Goal: Task Accomplishment & Management: Use online tool/utility

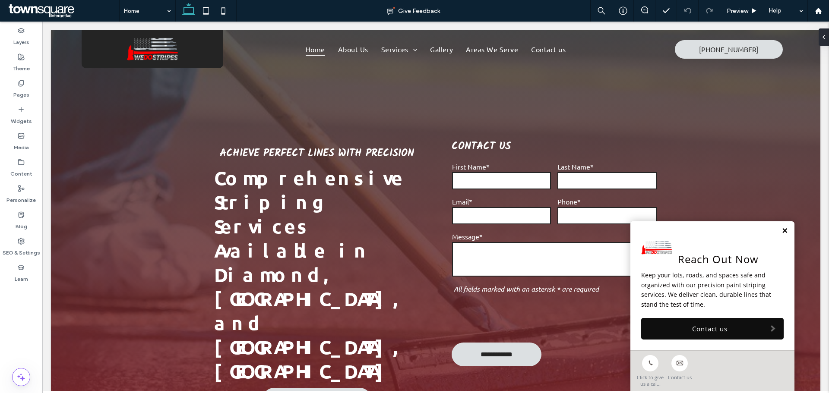
click at [782, 229] on link at bounding box center [785, 231] width 6 height 7
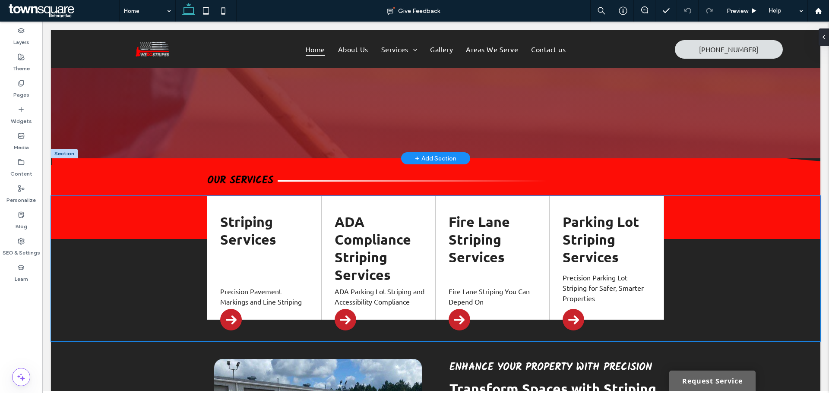
scroll to position [389, 0]
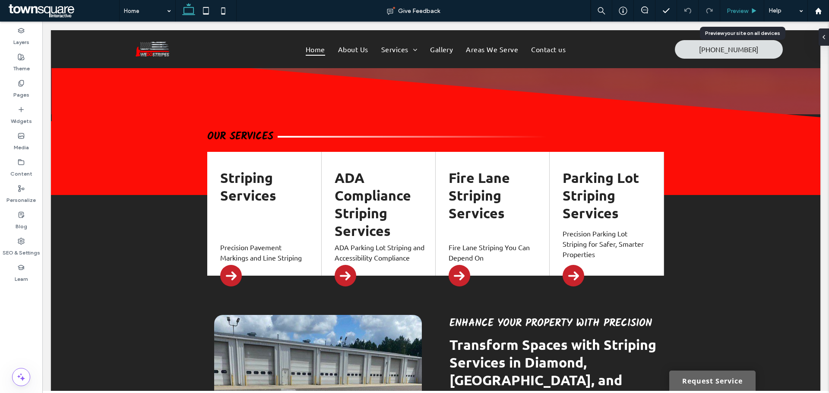
click at [733, 8] on span "Preview" at bounding box center [738, 10] width 22 height 7
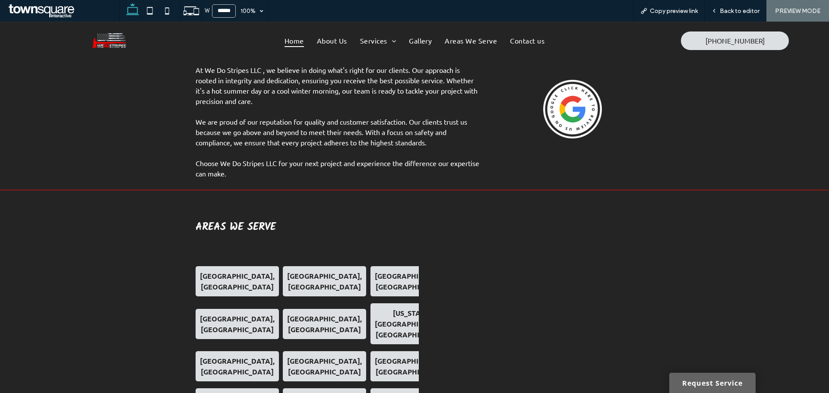
scroll to position [1550, 0]
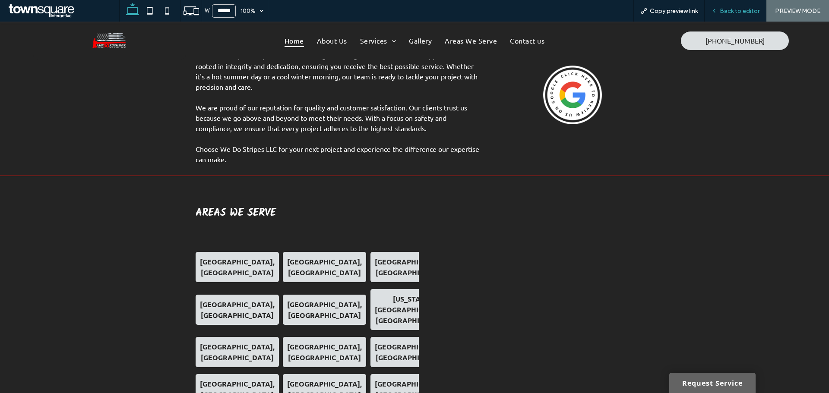
click at [735, 10] on span "Back to editor" at bounding box center [740, 10] width 40 height 7
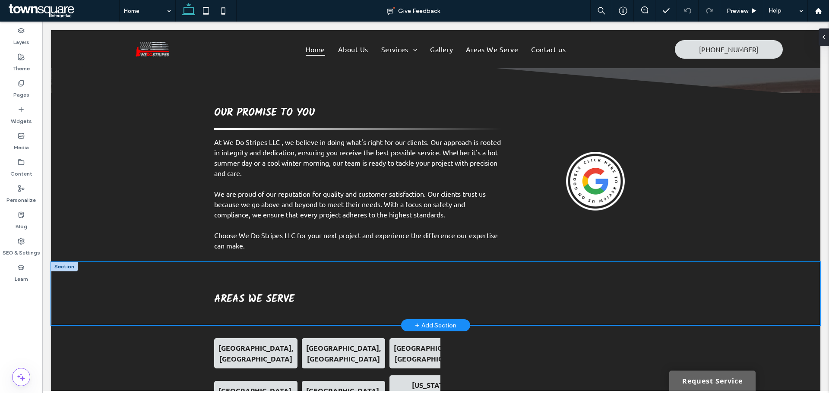
scroll to position [1450, 0]
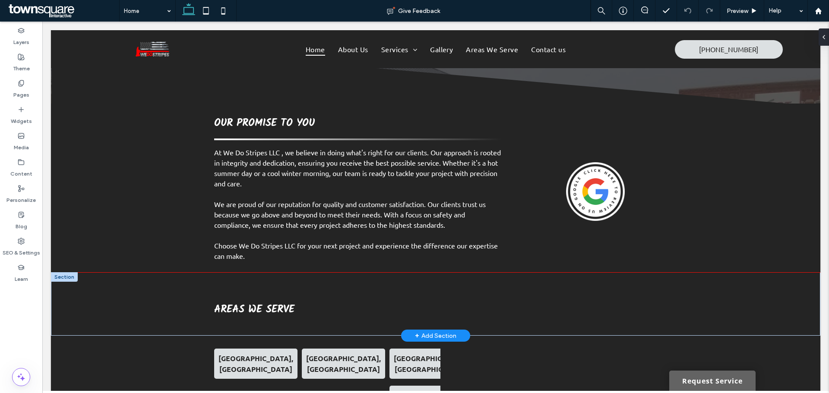
click at [437, 331] on div "+ Add Section" at bounding box center [435, 336] width 41 height 10
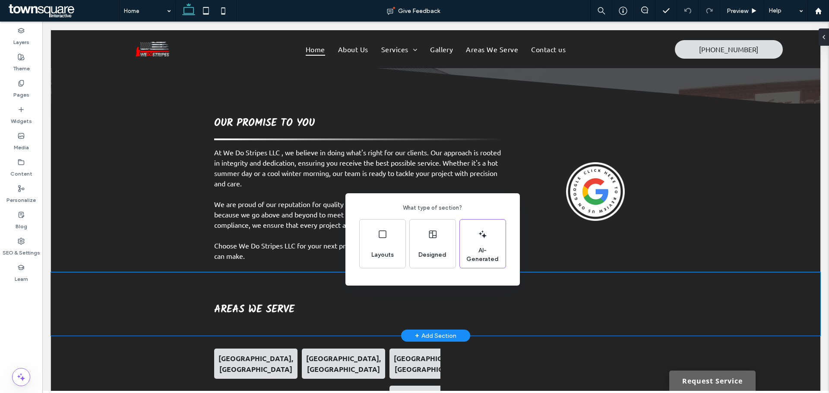
click at [342, 155] on div "What type of section? Layouts Designed AI-Generated" at bounding box center [414, 218] width 829 height 436
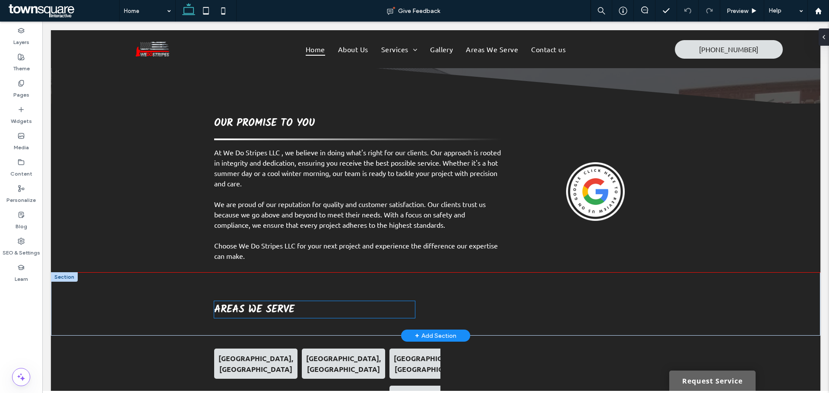
click at [323, 301] on h3 "Areas We Serve" at bounding box center [314, 309] width 201 height 17
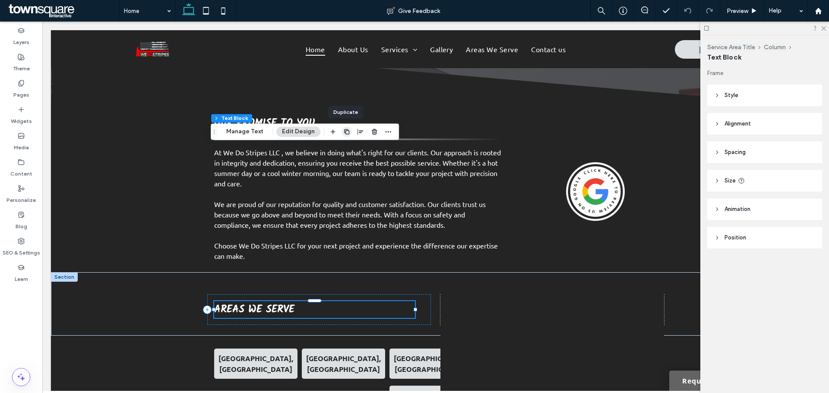
click at [346, 133] on icon "button" at bounding box center [346, 131] width 7 height 7
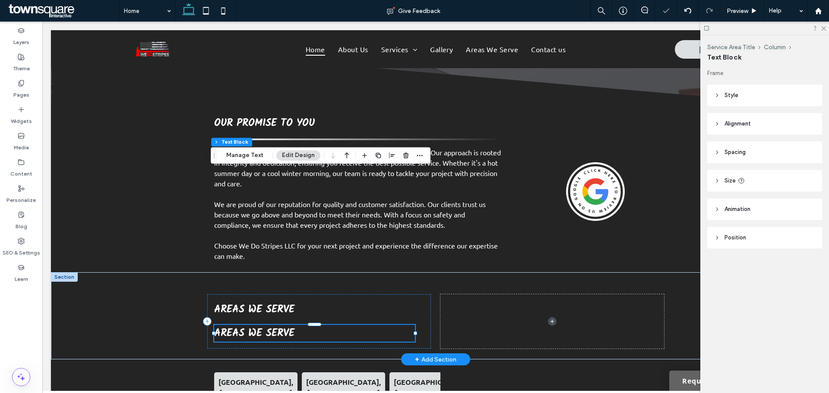
click at [307, 325] on h3 "Areas We Serve" at bounding box center [314, 333] width 201 height 17
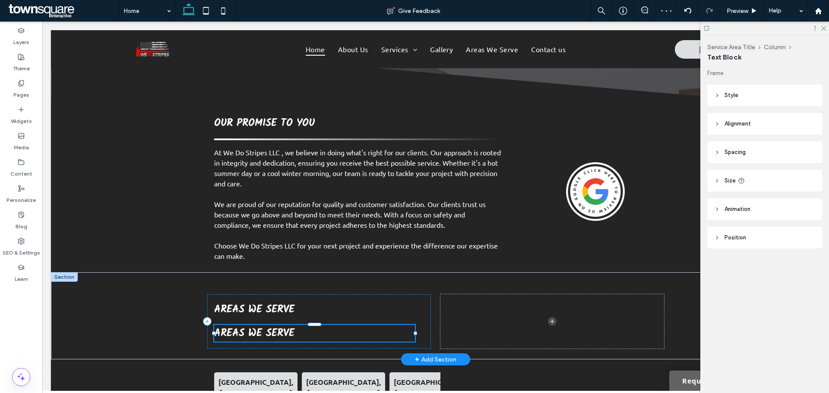
type input "*****"
type input "**"
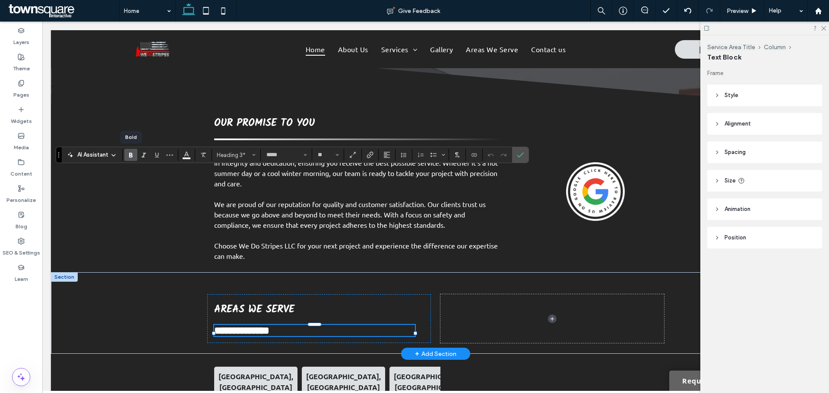
click at [131, 152] on icon "Bold" at bounding box center [130, 155] width 7 height 7
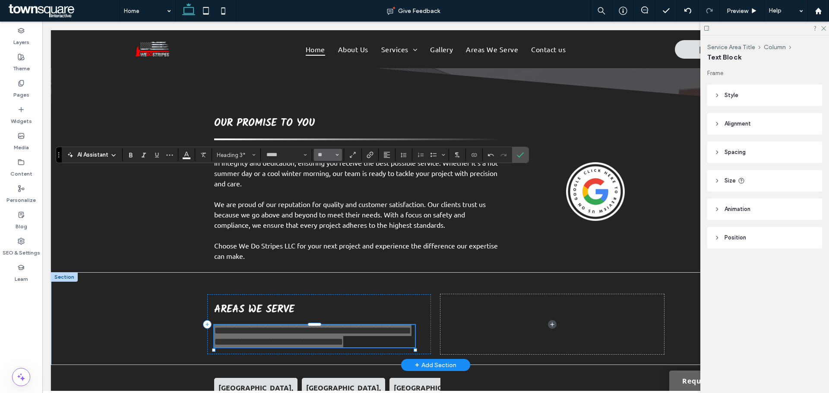
click at [338, 153] on icon "Size" at bounding box center [337, 154] width 3 height 3
click at [328, 251] on label "18" at bounding box center [328, 253] width 28 height 12
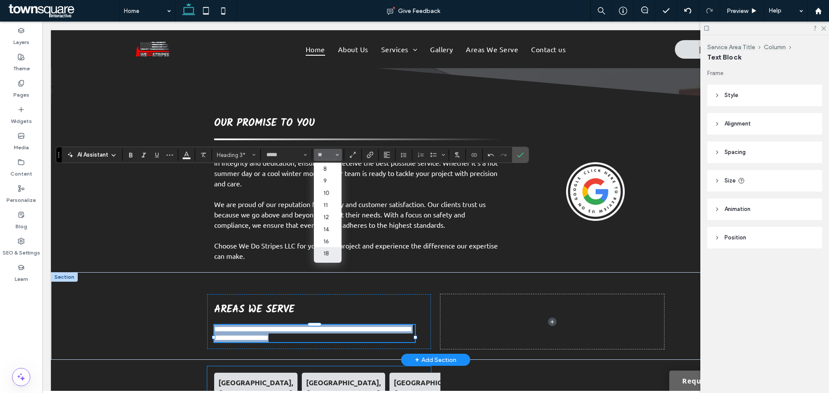
type input "**"
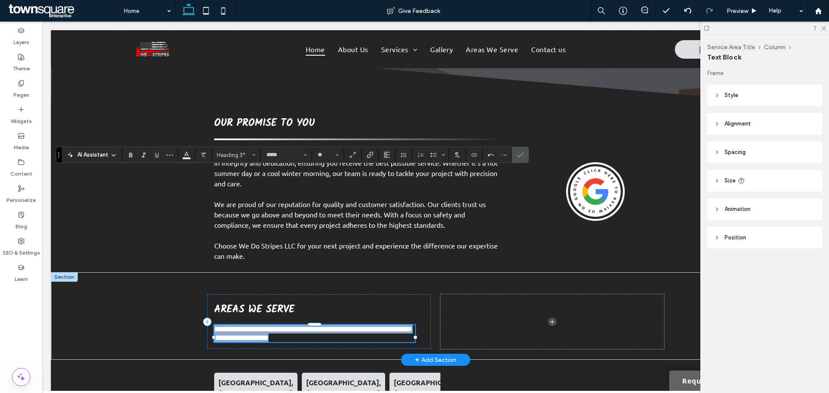
click at [374, 325] on h3 "**********" at bounding box center [314, 333] width 201 height 17
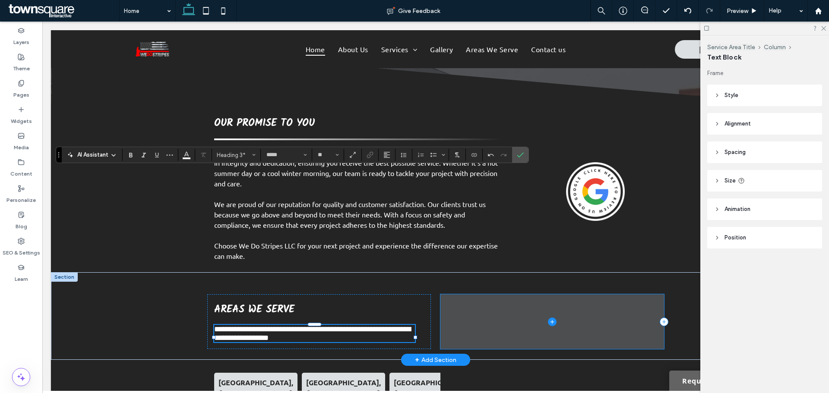
click at [475, 295] on span at bounding box center [552, 322] width 224 height 55
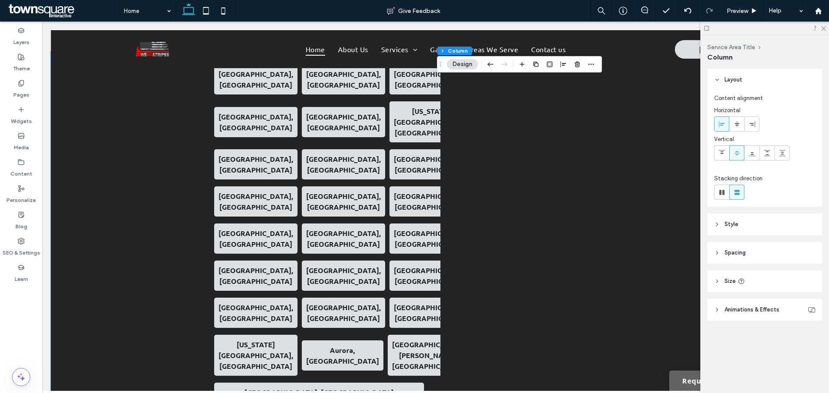
scroll to position [1785, 0]
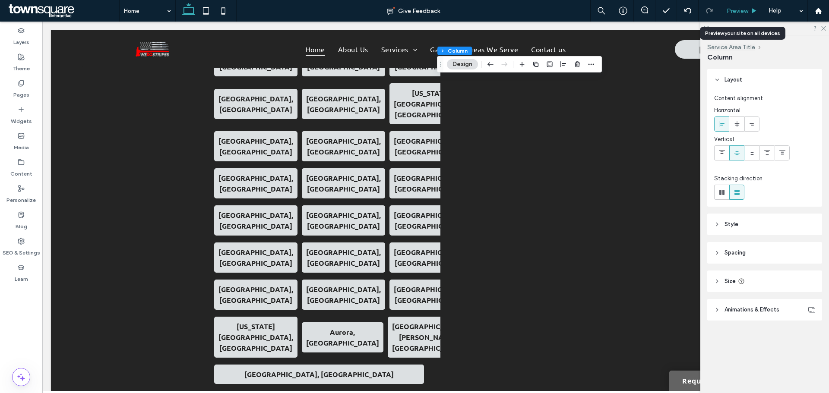
click at [743, 12] on span "Preview" at bounding box center [738, 10] width 22 height 7
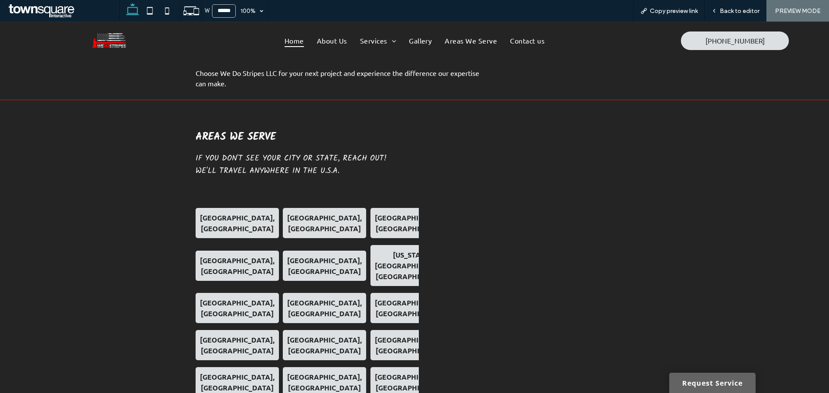
scroll to position [1625, 0]
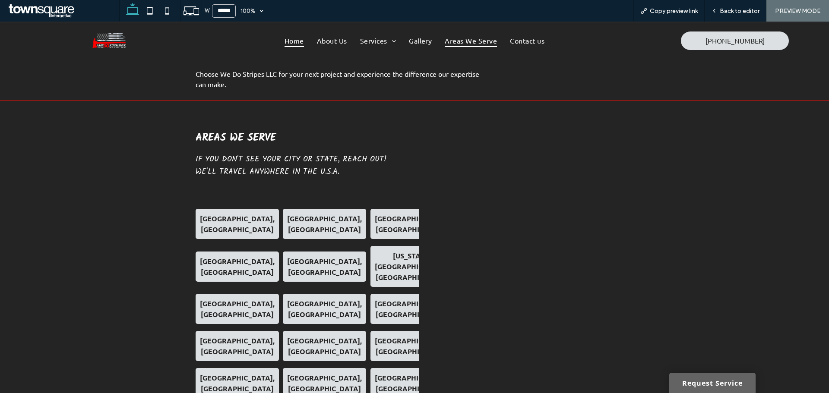
click at [477, 37] on span "Areas We Serve" at bounding box center [471, 40] width 52 height 13
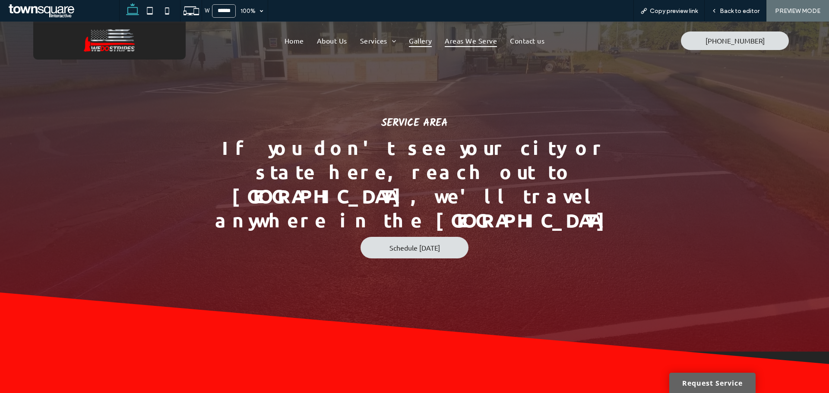
click at [426, 38] on span "Gallery" at bounding box center [420, 40] width 23 height 13
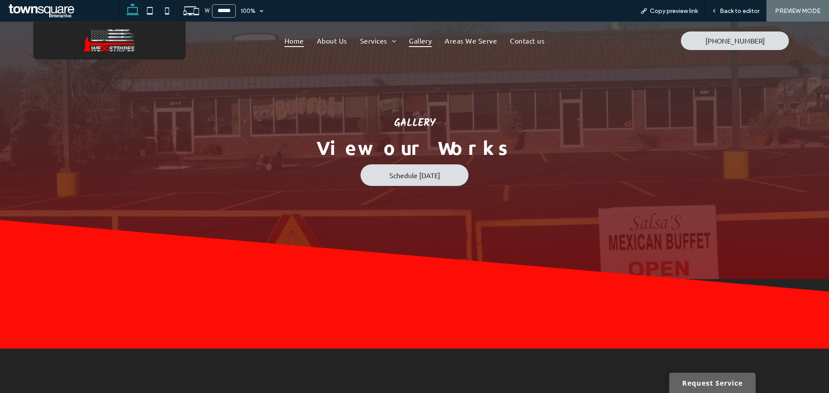
click at [289, 39] on span "Home" at bounding box center [294, 40] width 19 height 13
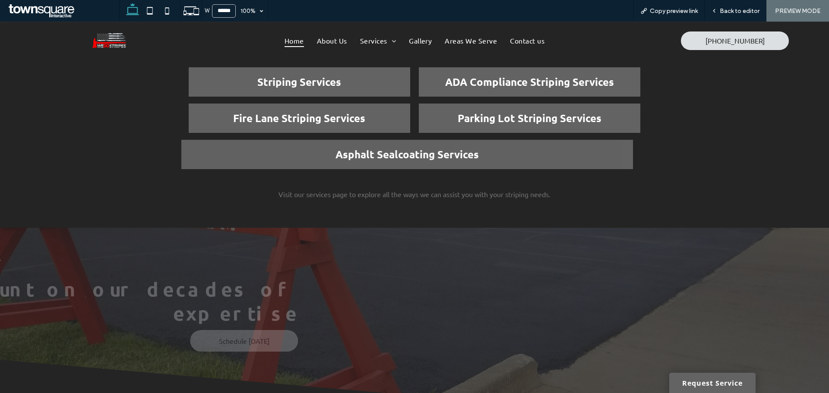
scroll to position [1166, 0]
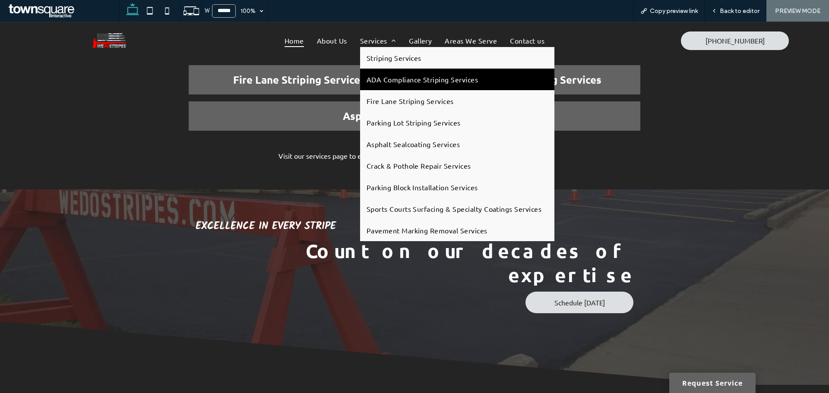
click at [382, 80] on span "ADA Compliance Striping Services" at bounding box center [422, 79] width 111 height 9
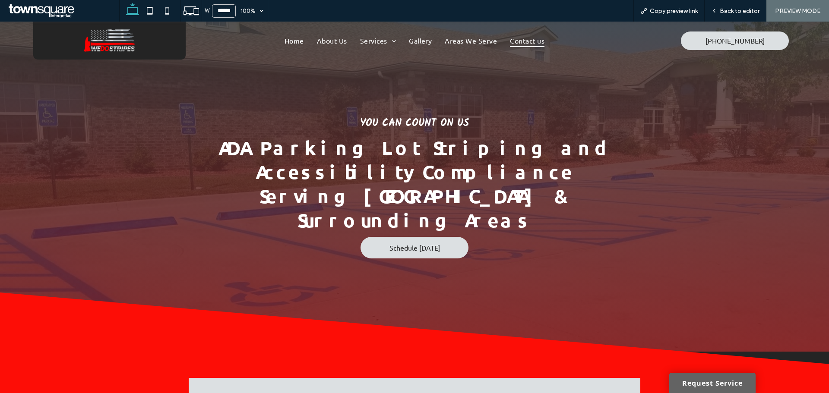
click at [513, 38] on span "Contact us" at bounding box center [527, 40] width 35 height 13
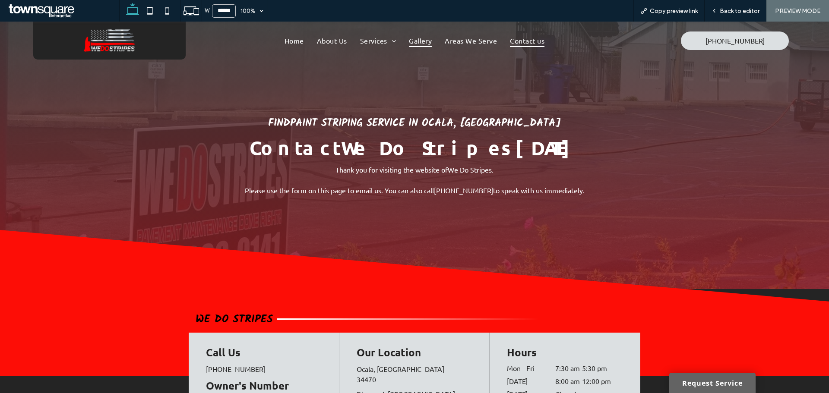
click at [425, 41] on span "Gallery" at bounding box center [420, 40] width 23 height 13
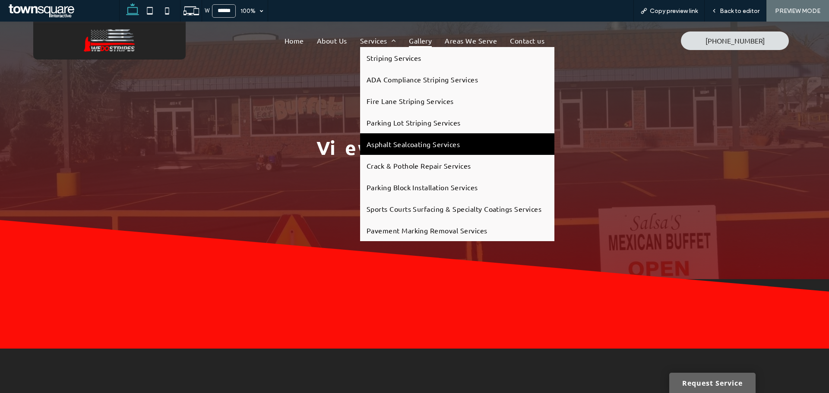
click at [383, 140] on span "Asphalt Sealcoating Services" at bounding box center [413, 144] width 93 height 9
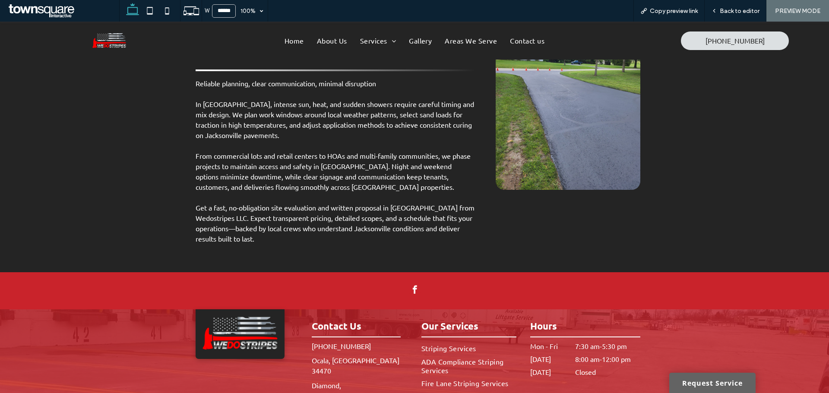
scroll to position [989, 0]
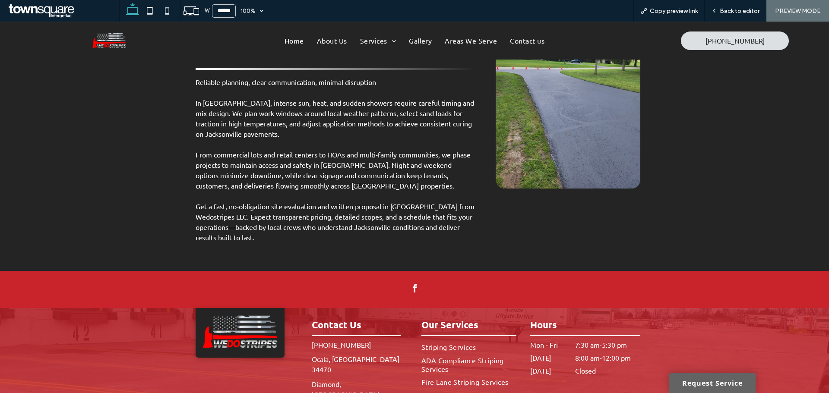
click at [342, 21] on div "W ****** 100% Copy preview link Back to editor PREVIEW MODE" at bounding box center [474, 11] width 710 height 22
click at [681, 13] on span "Copy preview link" at bounding box center [674, 10] width 48 height 7
